Goal: Task Accomplishment & Management: Use online tool/utility

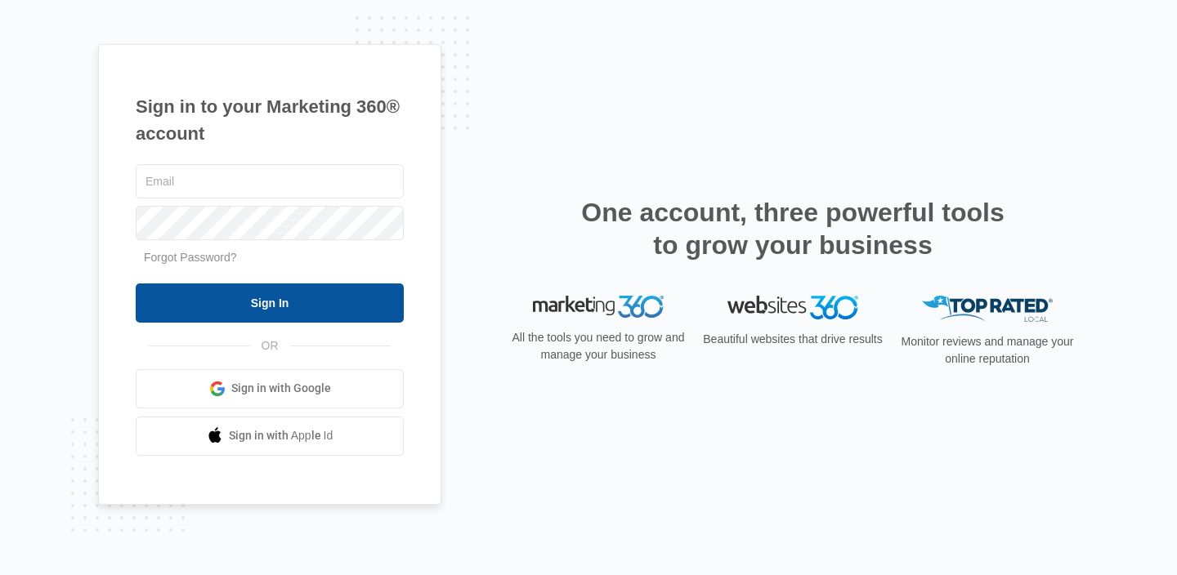
type input "[EMAIL_ADDRESS][DOMAIN_NAME]"
click at [329, 307] on input "Sign In" at bounding box center [270, 303] width 268 height 39
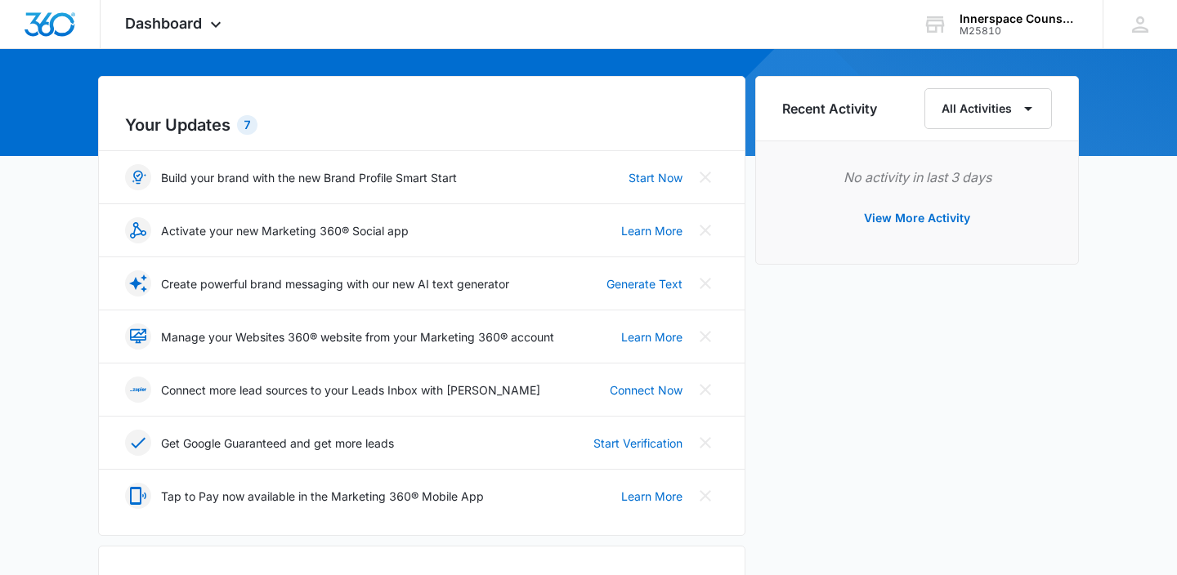
scroll to position [150, 0]
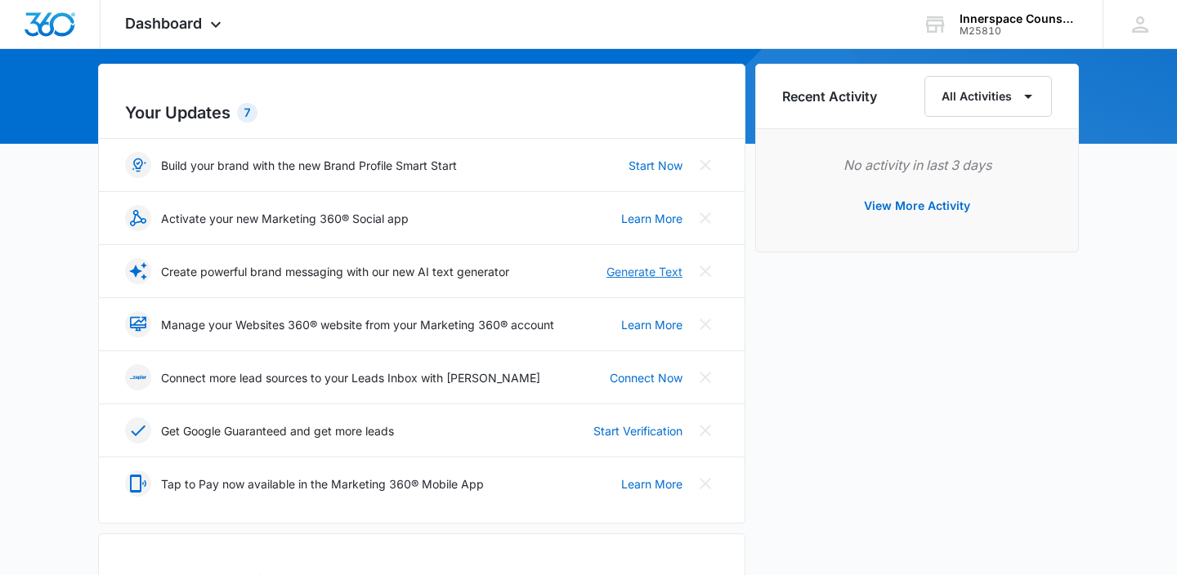
click at [656, 274] on link "Generate Text" at bounding box center [644, 271] width 76 height 17
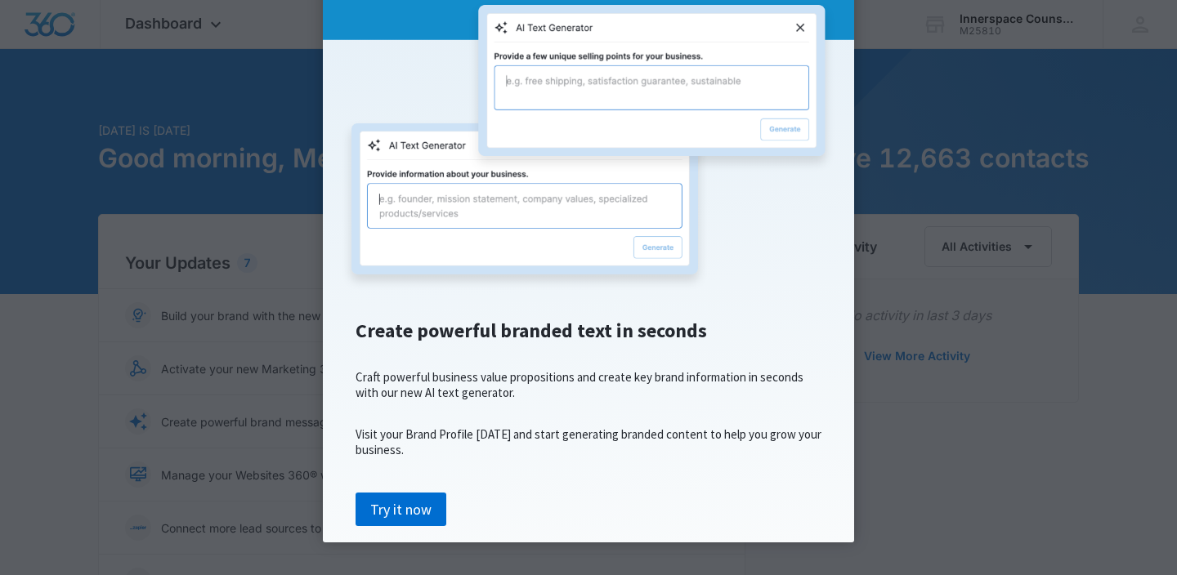
scroll to position [188, 0]
click at [418, 506] on link "Try it now" at bounding box center [400, 510] width 91 height 34
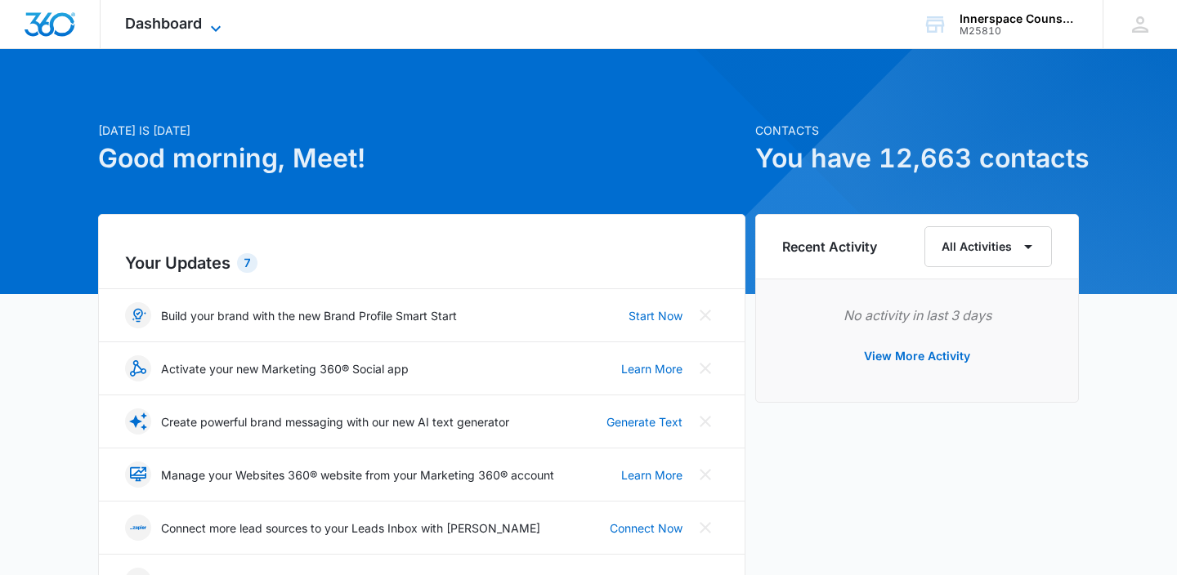
click at [206, 34] on icon at bounding box center [216, 29] width 20 height 20
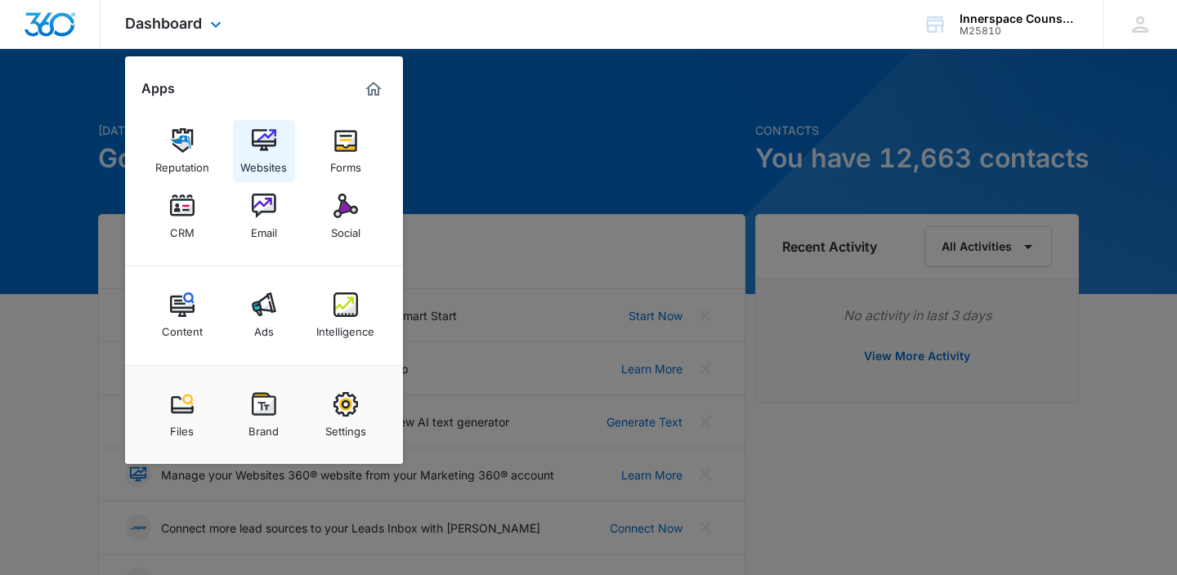
click at [264, 146] on img at bounding box center [264, 140] width 25 height 25
